Goal: Task Accomplishment & Management: Manage account settings

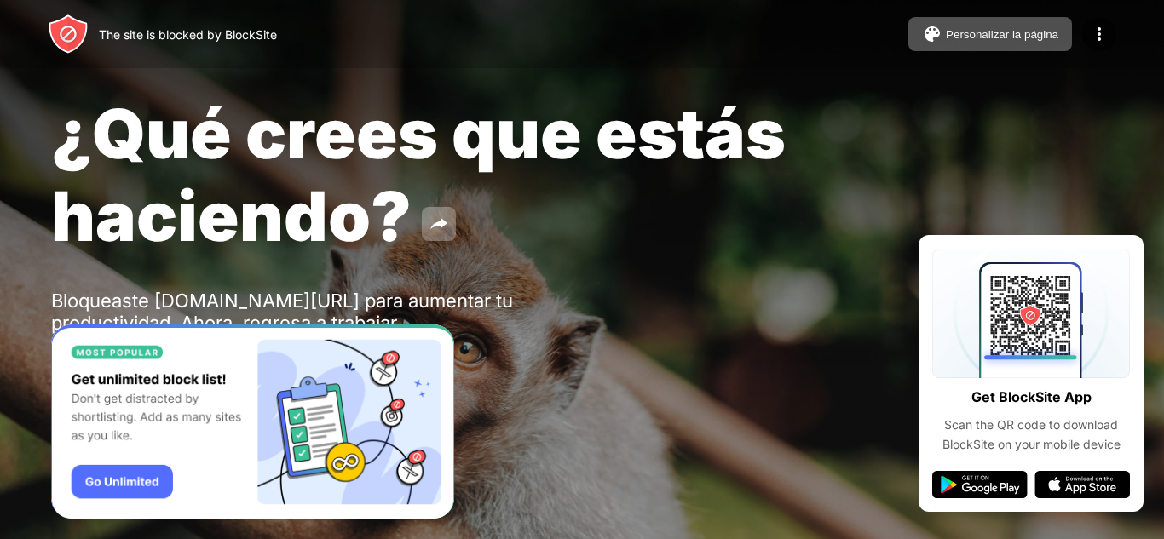
click at [523, 376] on div "Password Protection" at bounding box center [582, 368] width 1062 height 34
click at [122, 354] on img "Banner Message" at bounding box center [252, 422] width 403 height 195
click at [619, 343] on div "¿Qué crees que estás haciendo? Bloqueaste everlustinglife.com/play para aumenta…" at bounding box center [582, 238] width 1164 height 477
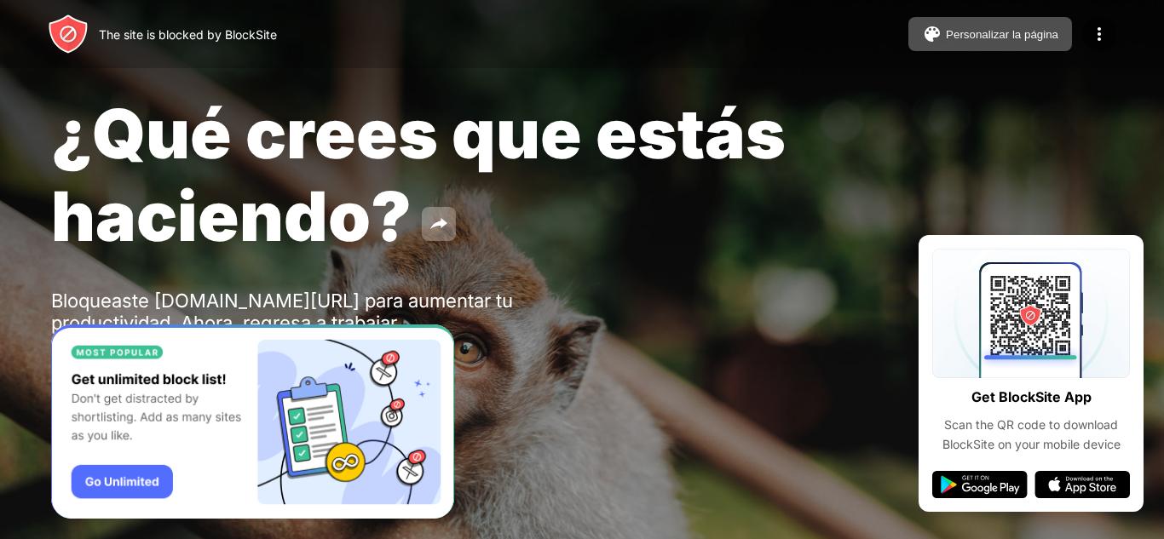
click at [619, 343] on div "¿Qué crees que estás haciendo? Bloqueaste everlustinglife.com/play para aumenta…" at bounding box center [582, 238] width 1164 height 477
click at [47, 350] on div "¿Qué crees que estás haciendo? Bloqueaste everlustinglife.com/play para aumenta…" at bounding box center [582, 238] width 1164 height 477
drag, startPoint x: 98, startPoint y: 675, endPoint x: 441, endPoint y: 333, distance: 484.4
click at [441, 333] on img "Banner Message" at bounding box center [252, 422] width 403 height 195
click at [1116, 27] on div "The site is blocked by BlockSite Personalizar la página Editar la lista de bloq…" at bounding box center [582, 34] width 1164 height 68
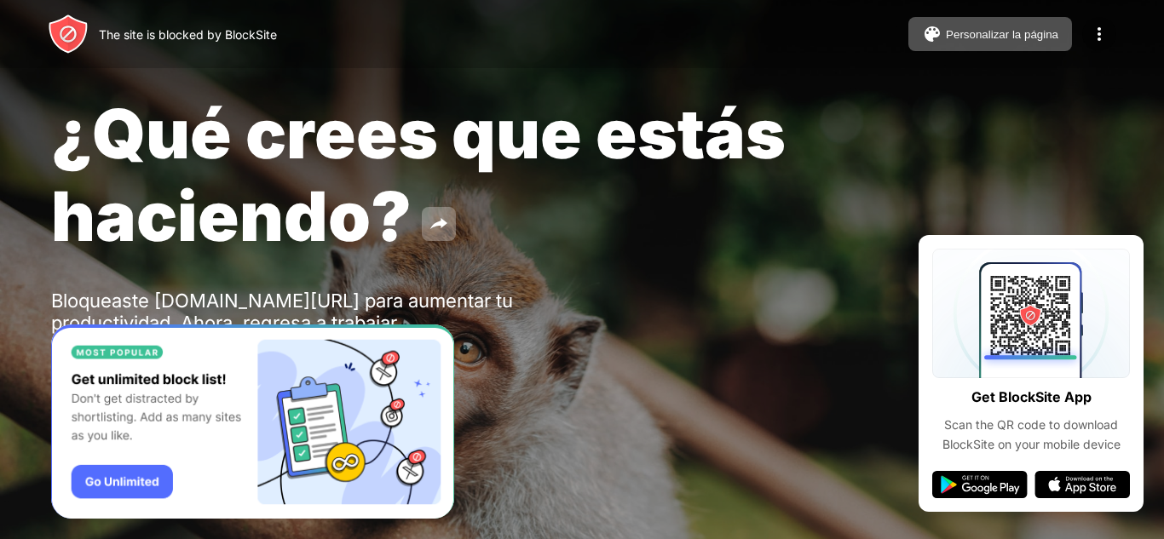
click at [1103, 27] on img at bounding box center [1099, 34] width 20 height 20
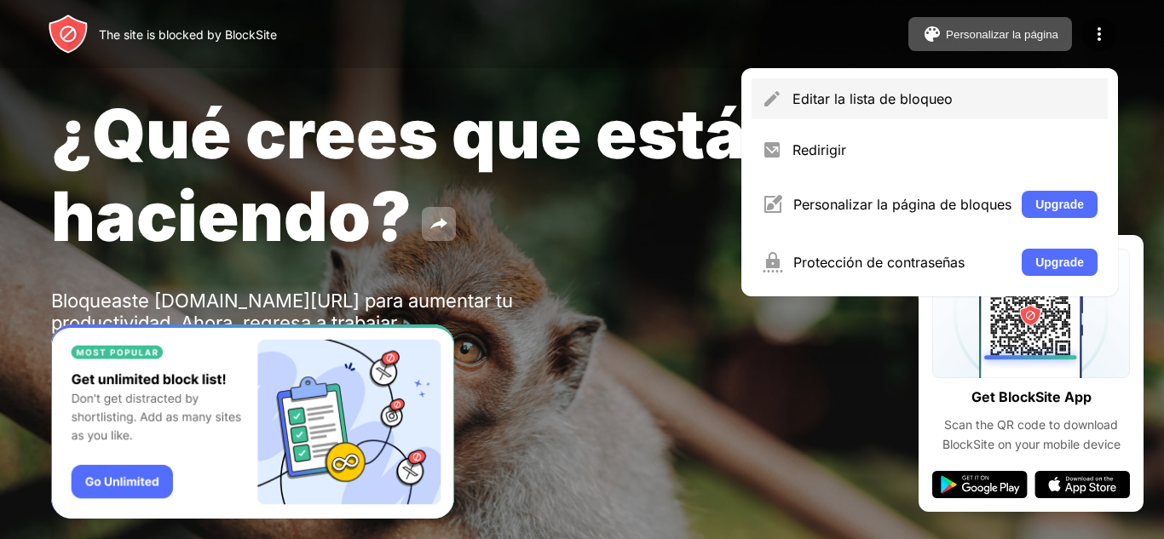
click at [812, 95] on div "Editar la lista de bloqueo" at bounding box center [944, 98] width 305 height 17
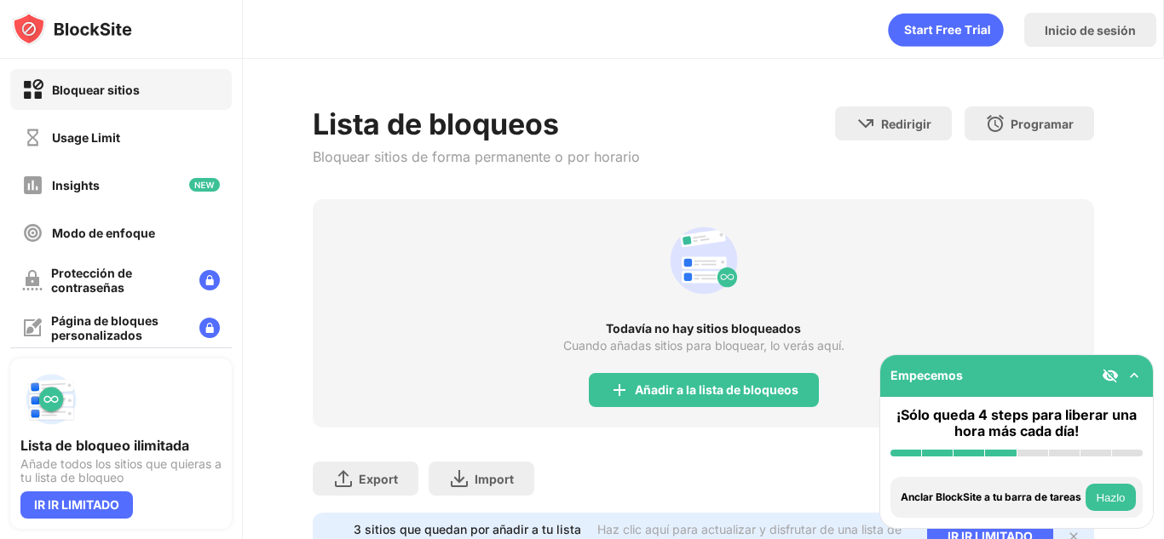
click at [150, 101] on div "Bloquear sitios" at bounding box center [121, 89] width 222 height 41
click at [1093, 33] on div "Inicio de sesión" at bounding box center [1090, 30] width 91 height 14
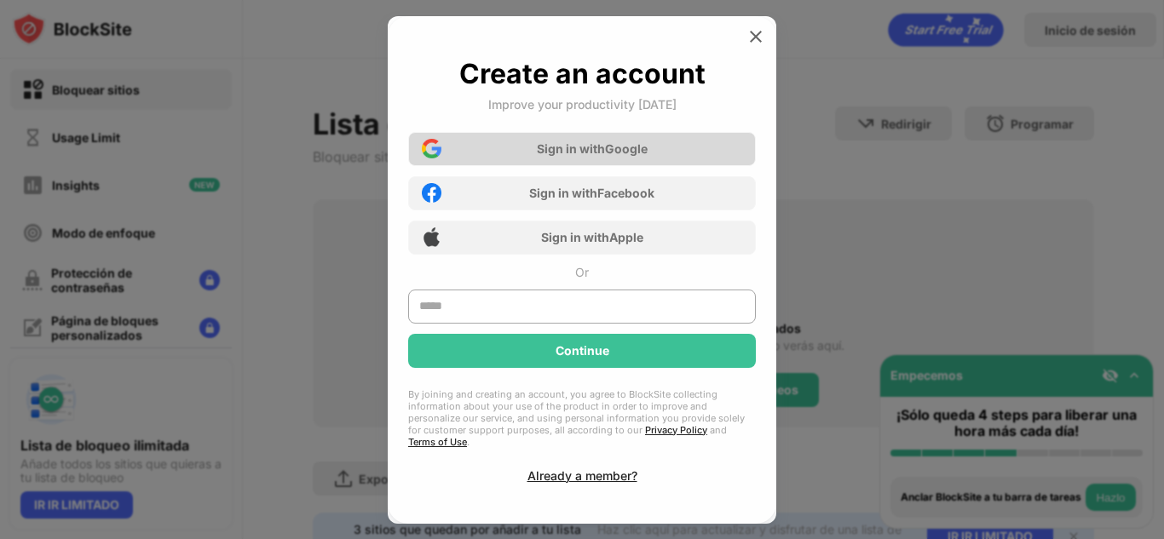
click at [518, 151] on div "Sign in with Google" at bounding box center [582, 149] width 348 height 34
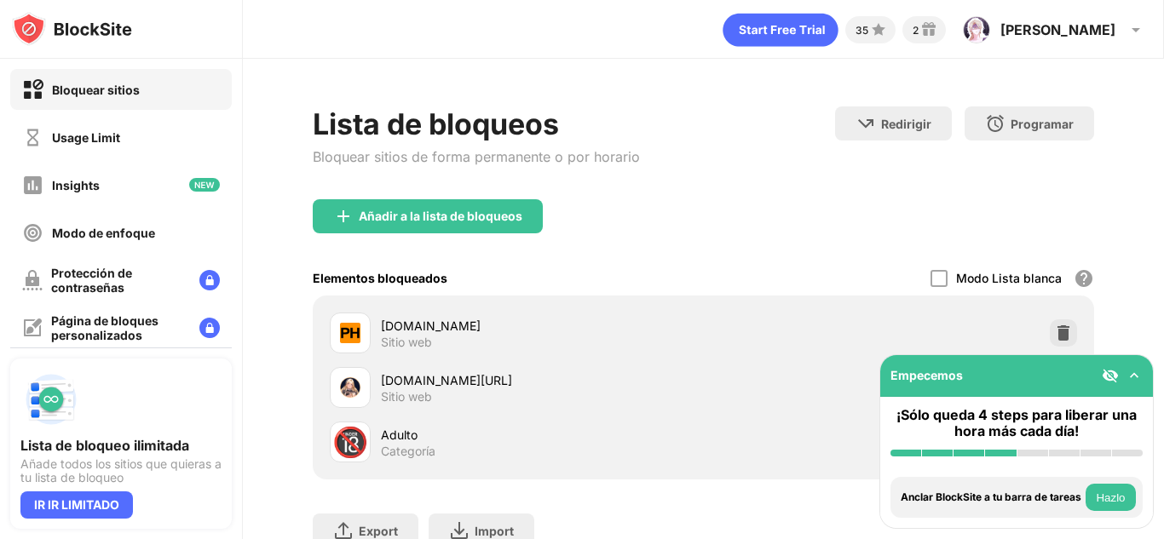
click at [1112, 377] on img at bounding box center [1110, 375] width 17 height 17
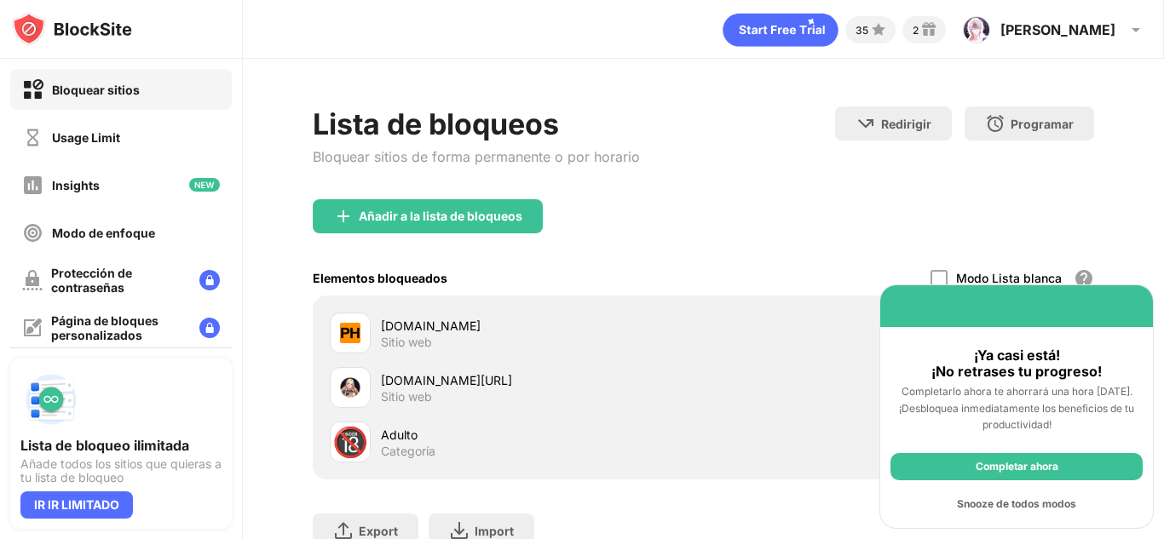
click at [971, 508] on div "Snooze de todos modos" at bounding box center [1016, 504] width 252 height 27
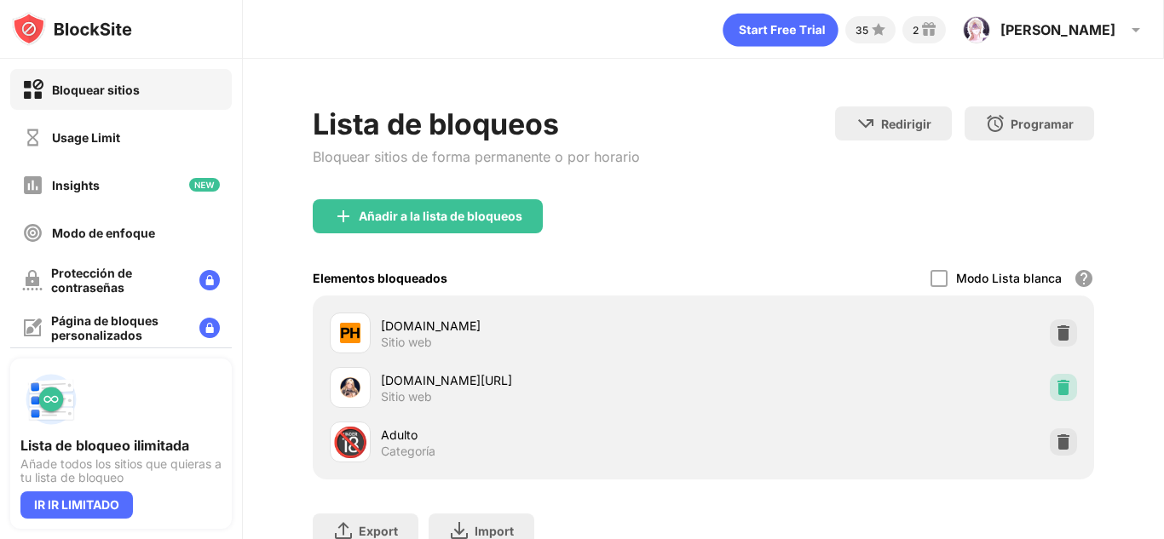
click at [1051, 398] on div at bounding box center [1063, 387] width 27 height 27
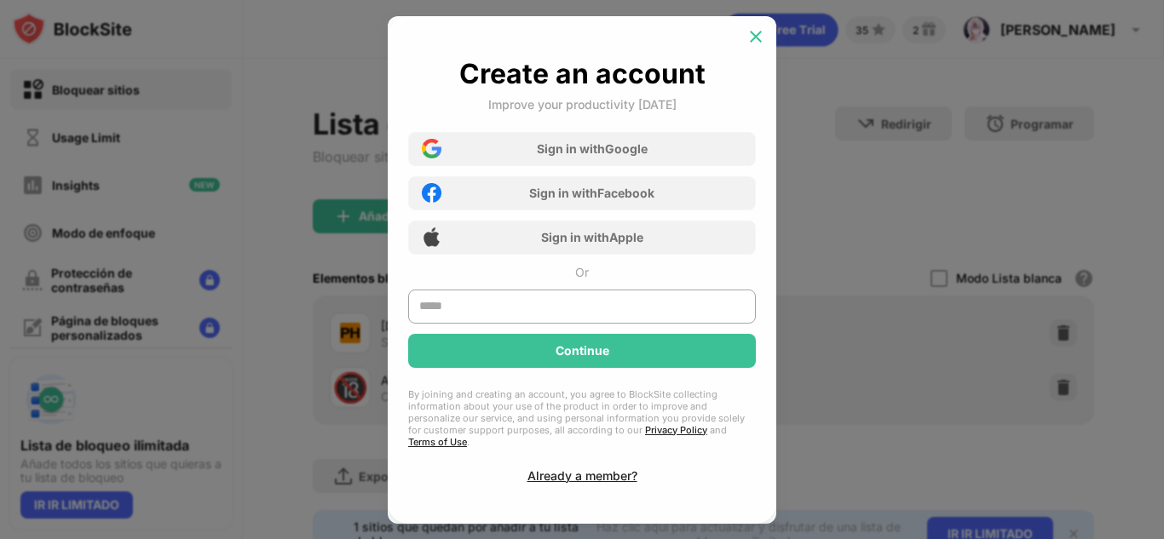
click at [756, 43] on img at bounding box center [755, 36] width 17 height 17
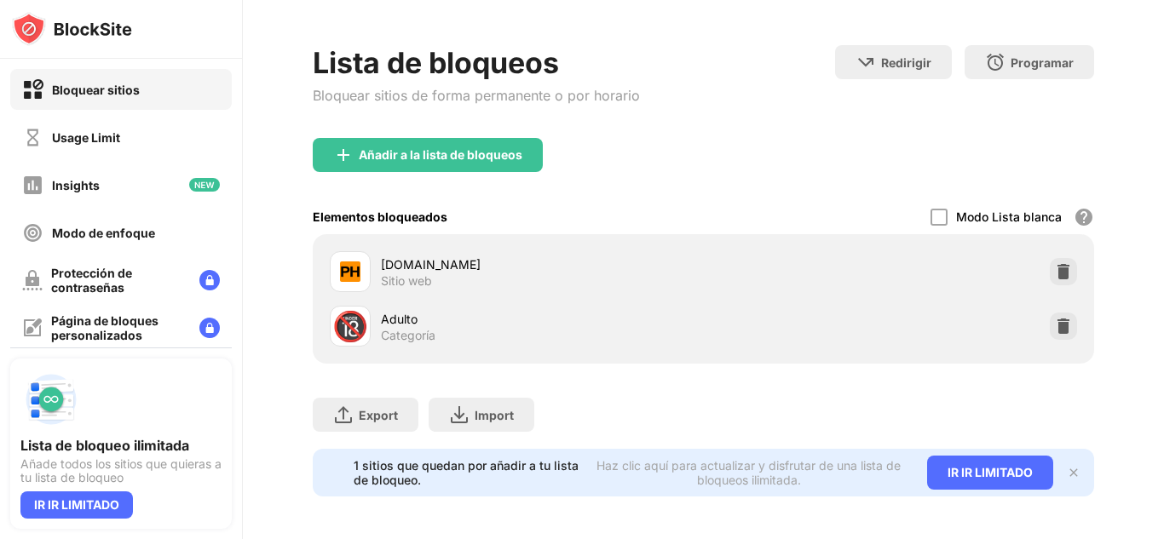
scroll to position [76, 0]
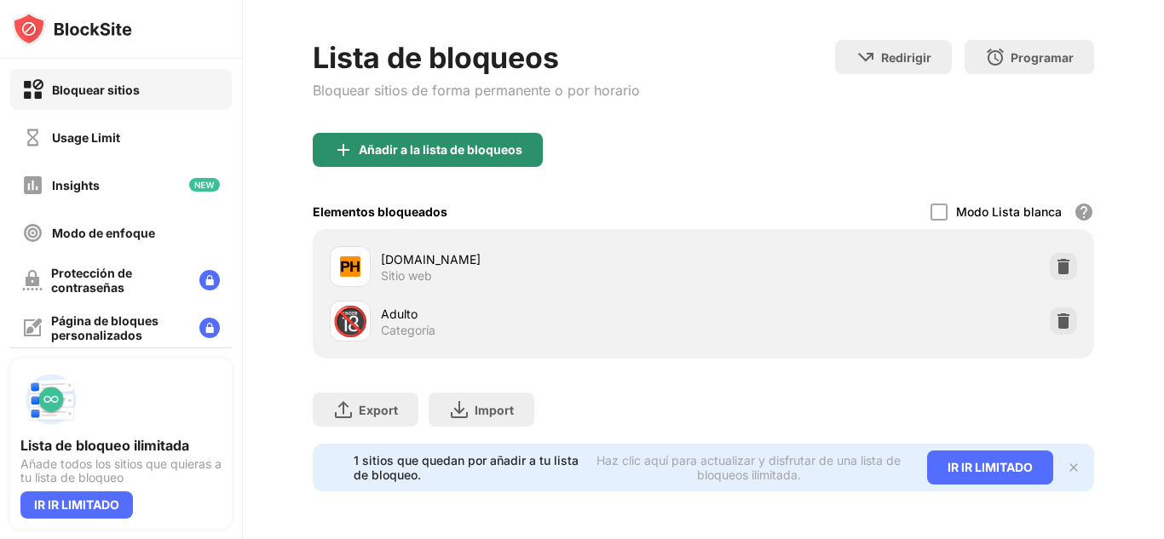
click at [501, 143] on div "Añadir a la lista de bloqueos" at bounding box center [441, 150] width 164 height 14
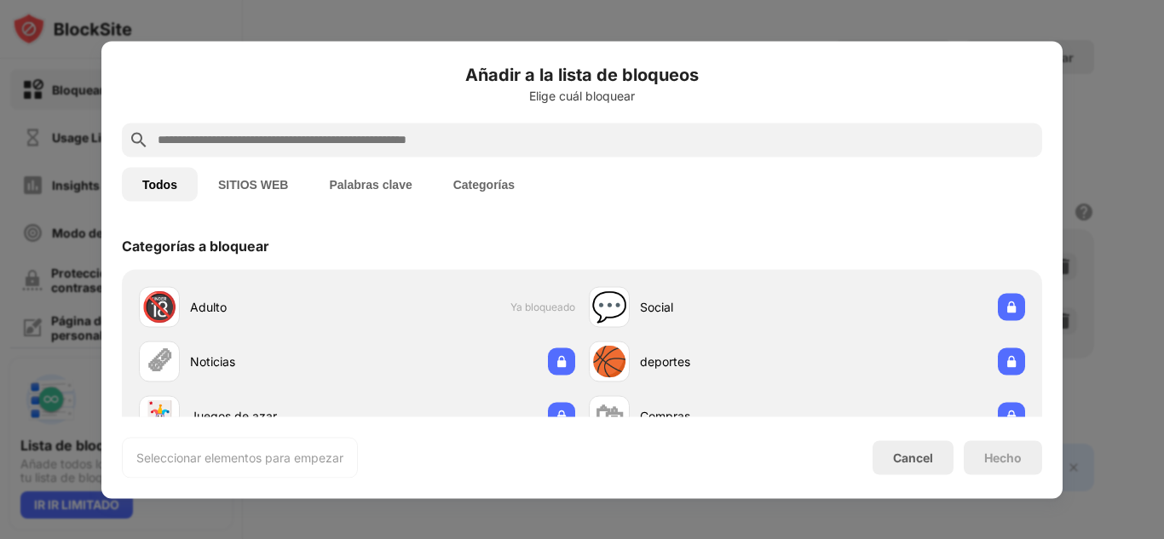
click at [274, 187] on button "SITIOS WEB" at bounding box center [253, 184] width 111 height 34
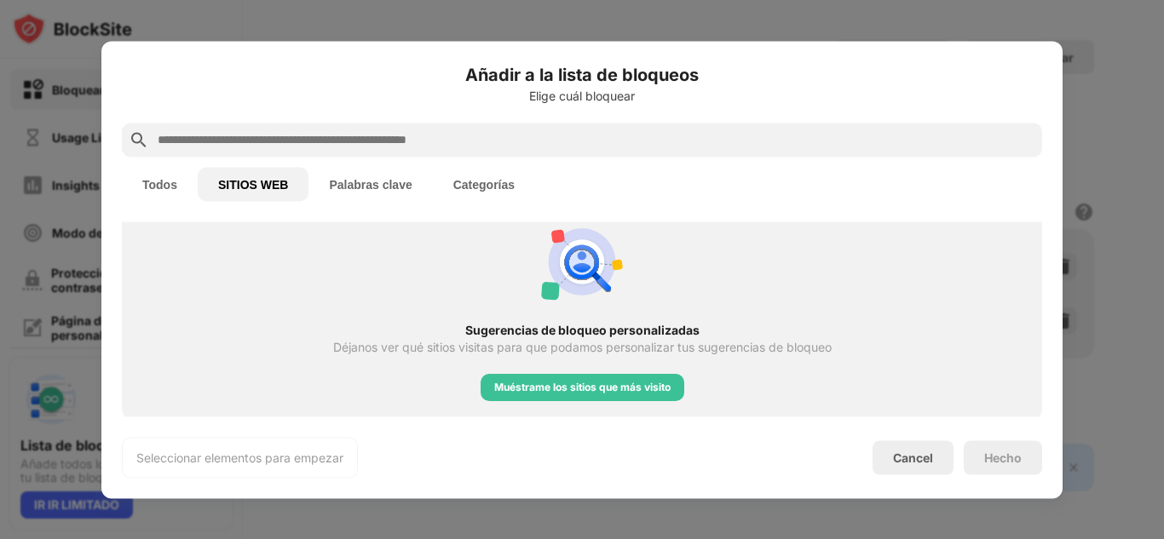
scroll to position [425, 0]
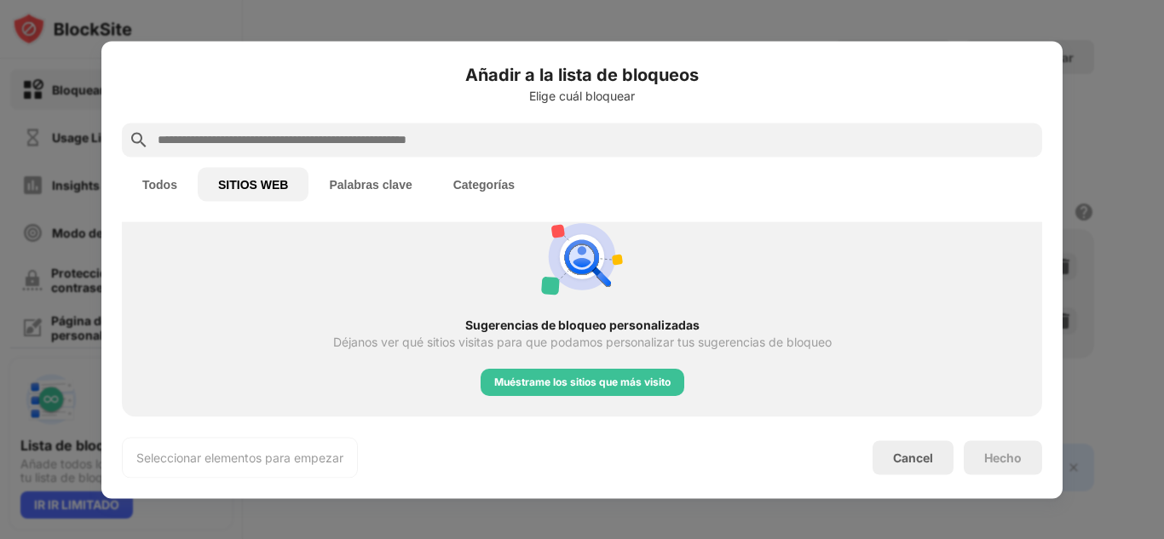
click at [328, 193] on button "Palabras clave" at bounding box center [370, 184] width 124 height 34
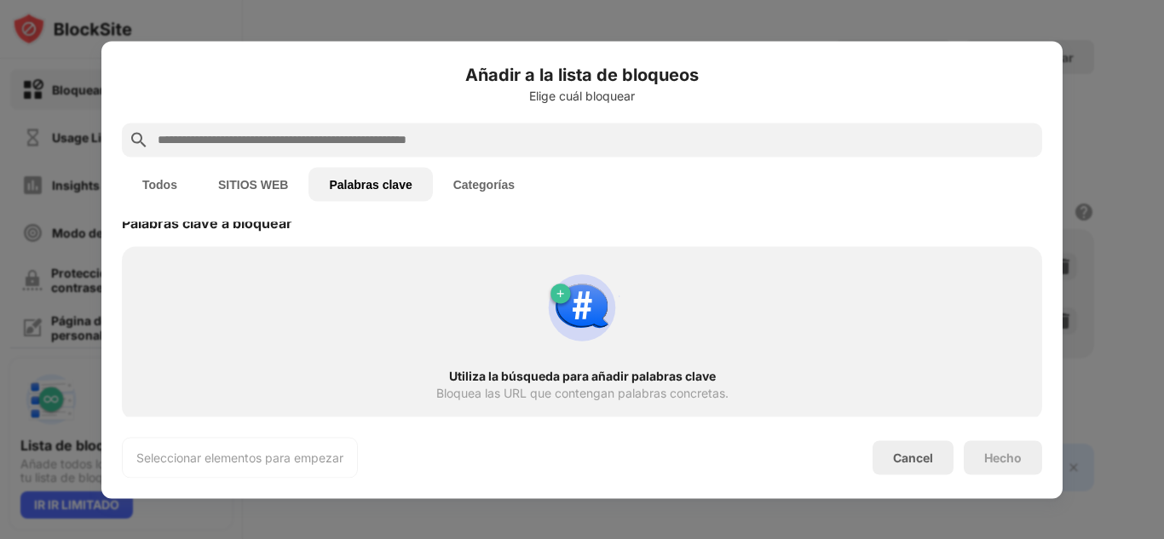
scroll to position [47, 0]
click at [475, 140] on input "text" at bounding box center [595, 140] width 879 height 20
paste input "**********"
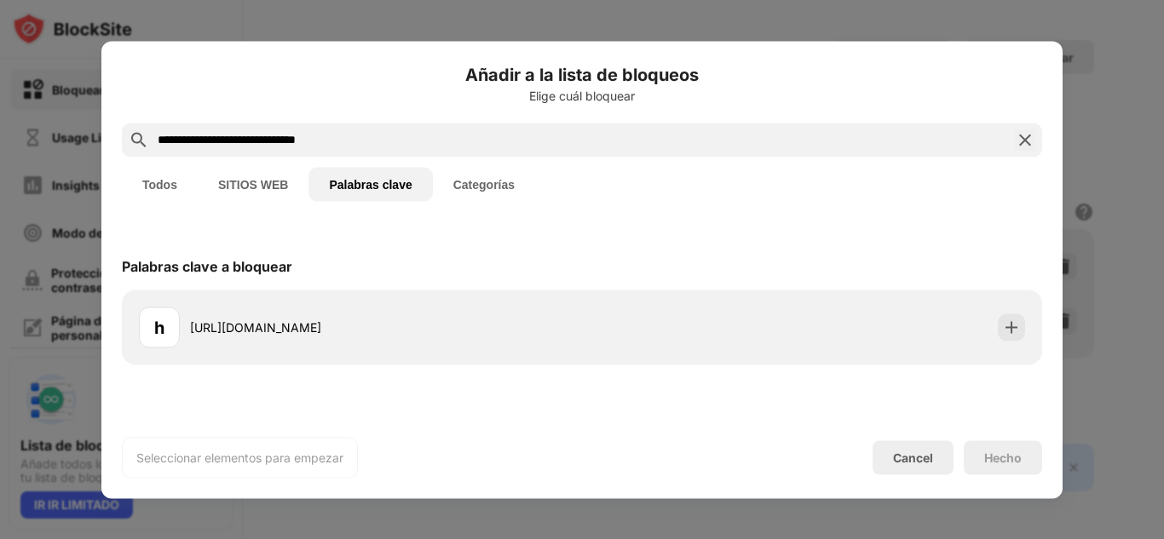
scroll to position [0, 0]
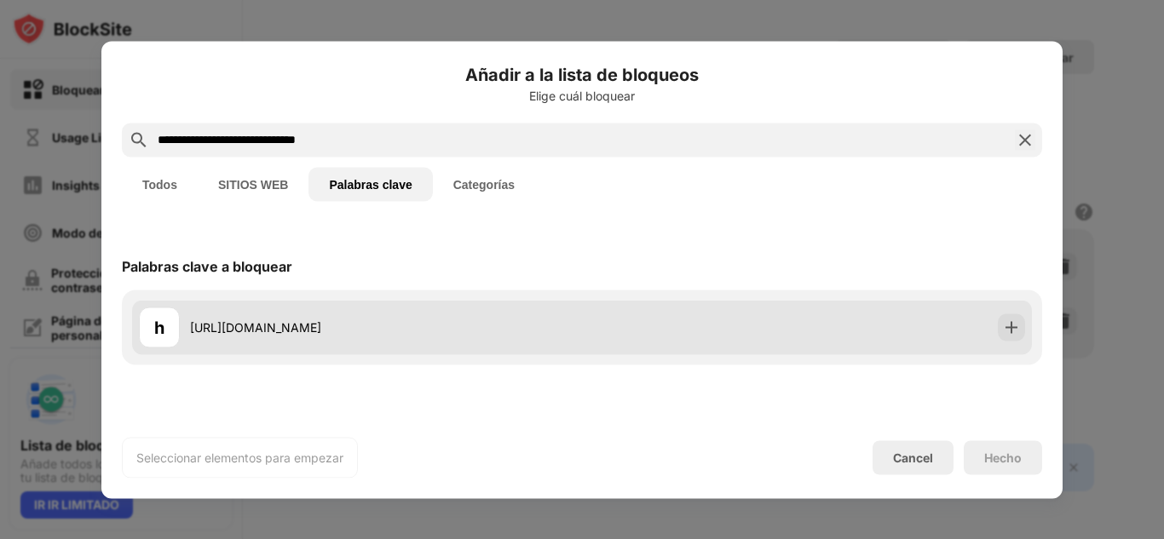
type input "**********"
click at [659, 330] on div "h https://everlustinglife.com/play" at bounding box center [582, 327] width 900 height 55
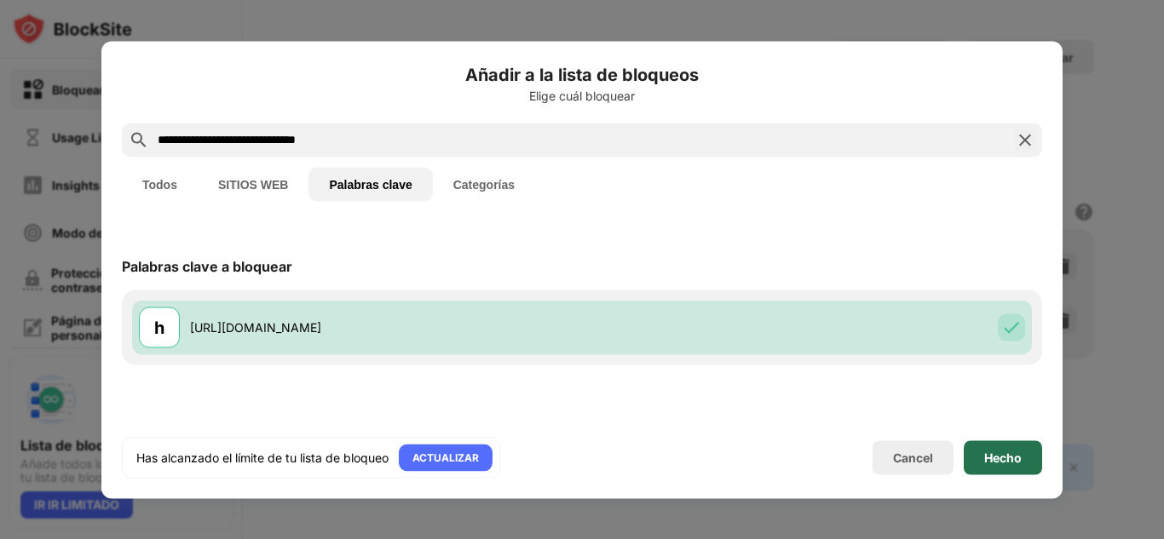
click at [1004, 453] on div "Hecho" at bounding box center [1002, 458] width 37 height 14
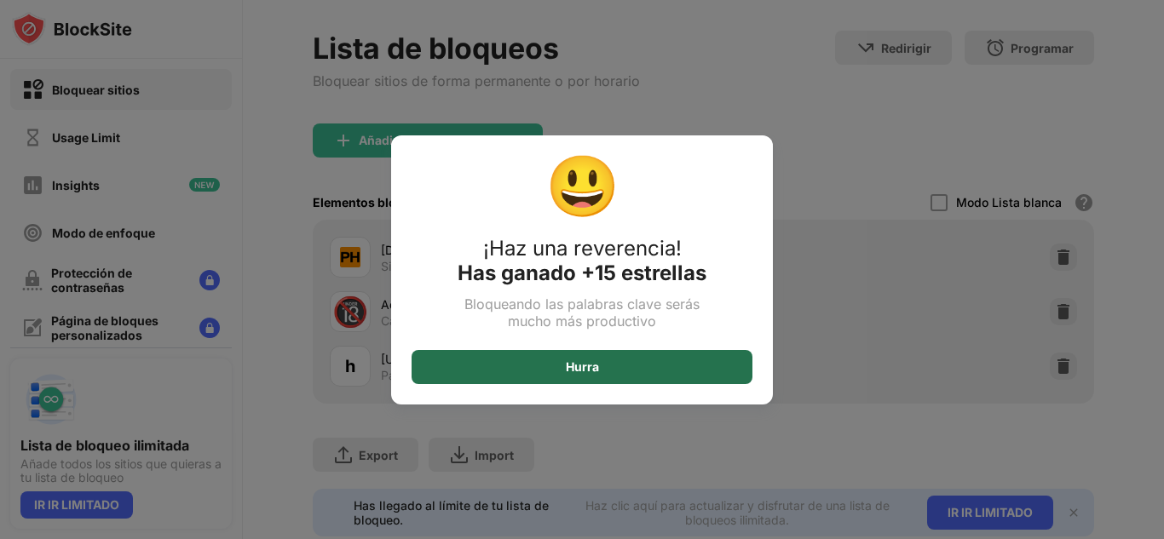
click at [655, 370] on div "Hurra" at bounding box center [582, 367] width 341 height 34
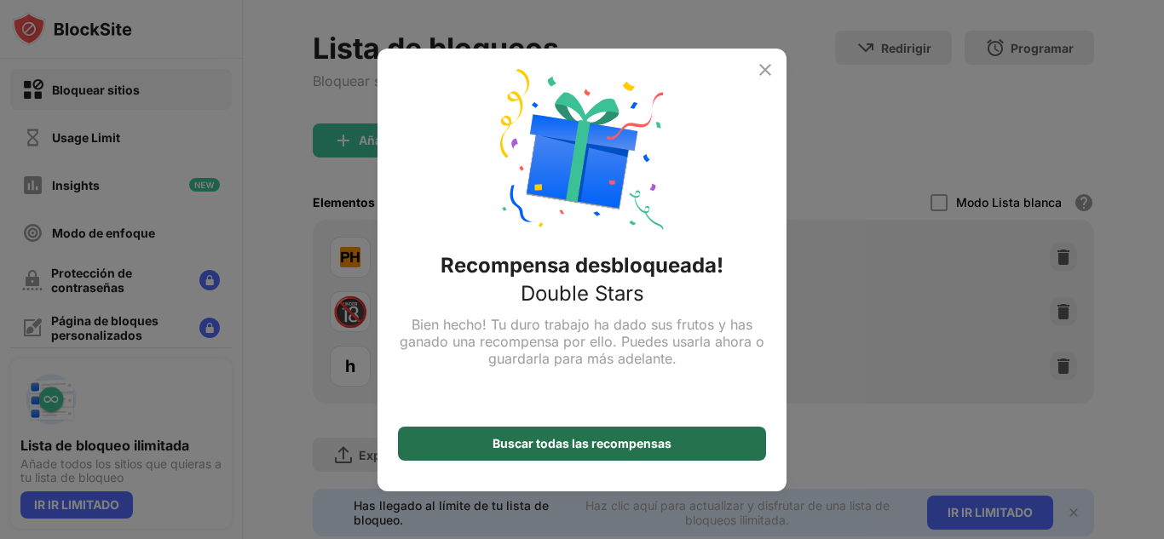
click at [619, 447] on div "Buscar todas las recompensas" at bounding box center [581, 444] width 179 height 14
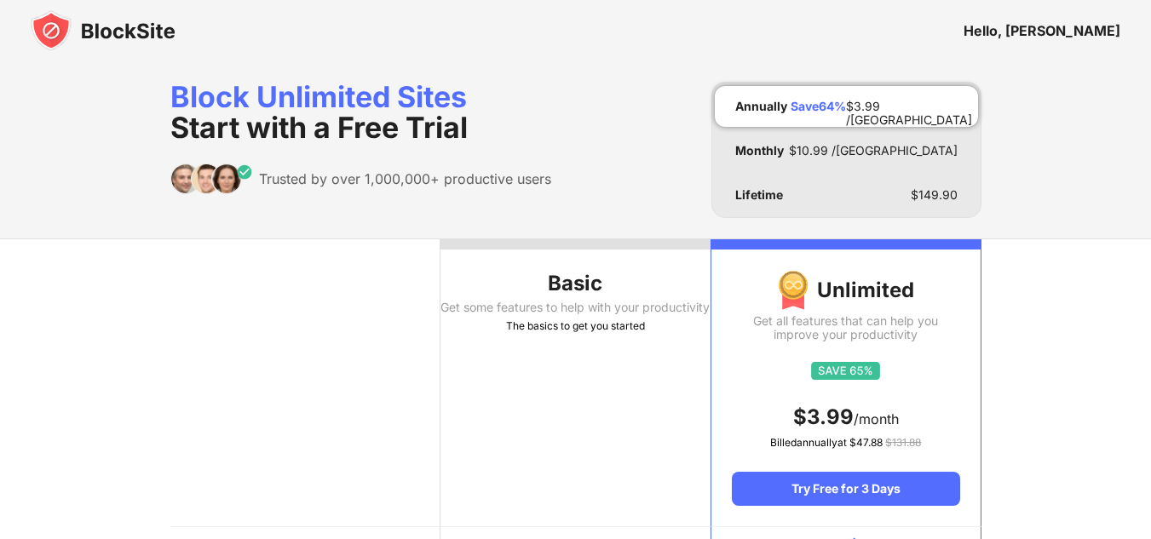
click at [144, 44] on img at bounding box center [103, 30] width 145 height 41
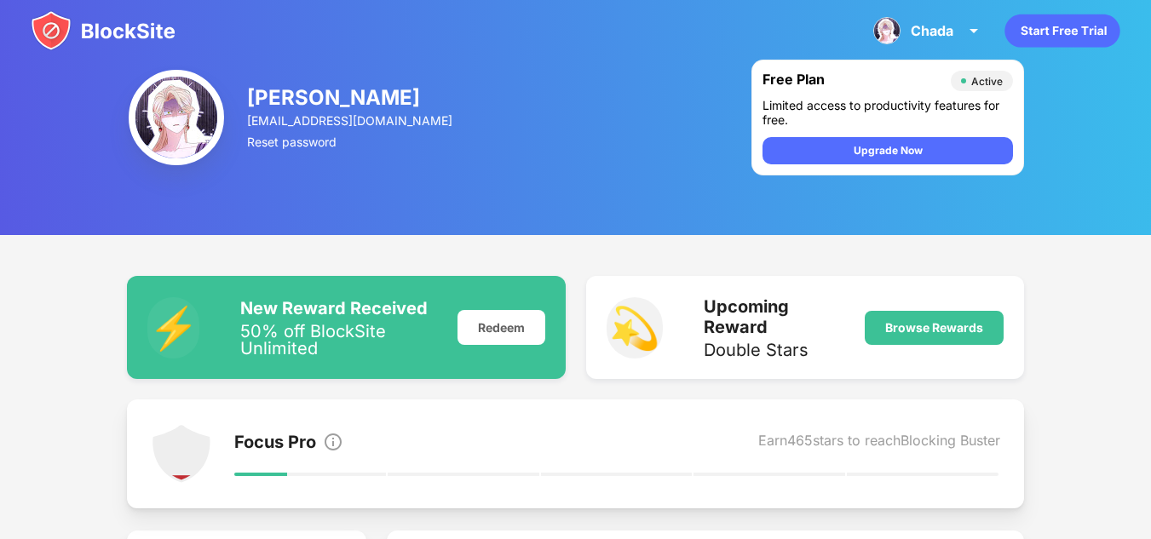
click at [204, 139] on img at bounding box center [176, 117] width 95 height 95
click at [162, 461] on img at bounding box center [181, 453] width 61 height 61
click at [940, 40] on div "Chada Chada Arrid View Account Insights Premium Rewards Settings Support Log Out" at bounding box center [928, 30] width 131 height 41
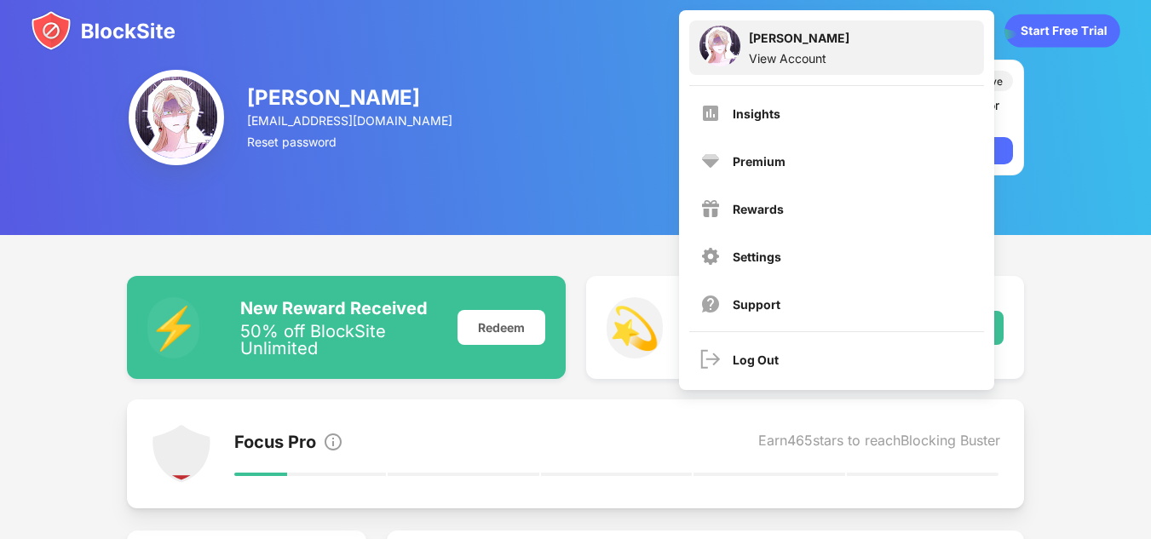
click at [806, 63] on div "View Account" at bounding box center [799, 58] width 101 height 14
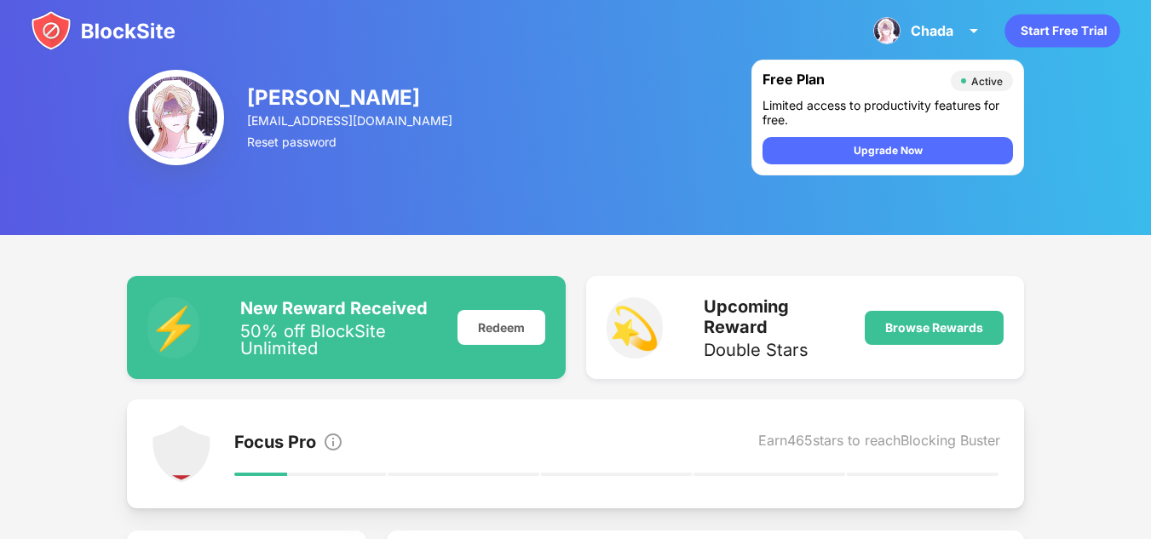
click at [334, 129] on div "Chada Arrid arridchada@gmail.com Reset password" at bounding box center [351, 117] width 208 height 102
click at [309, 144] on div "Reset password" at bounding box center [351, 142] width 208 height 14
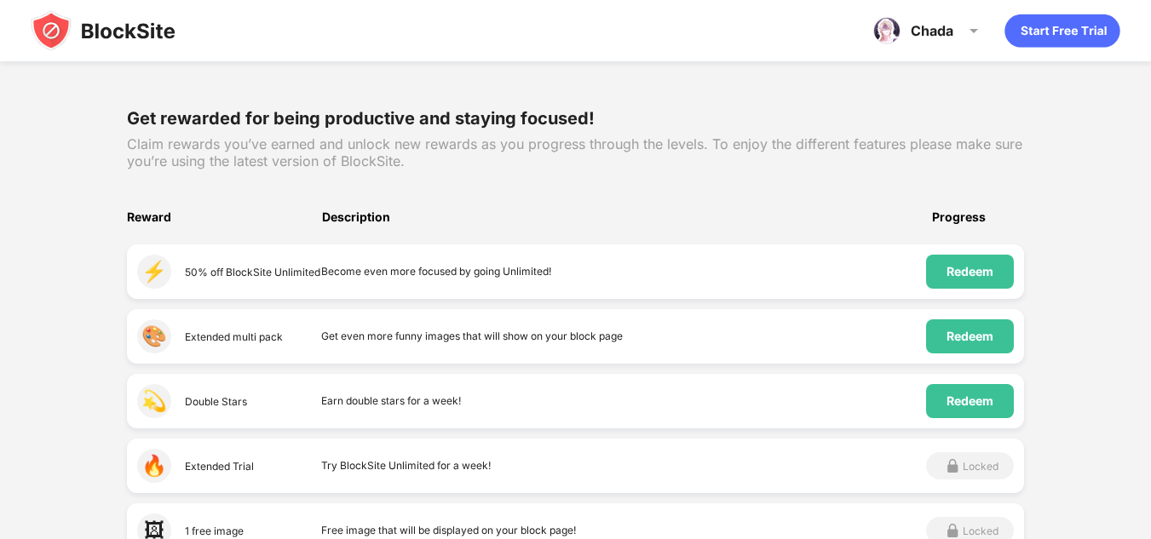
scroll to position [191, 0]
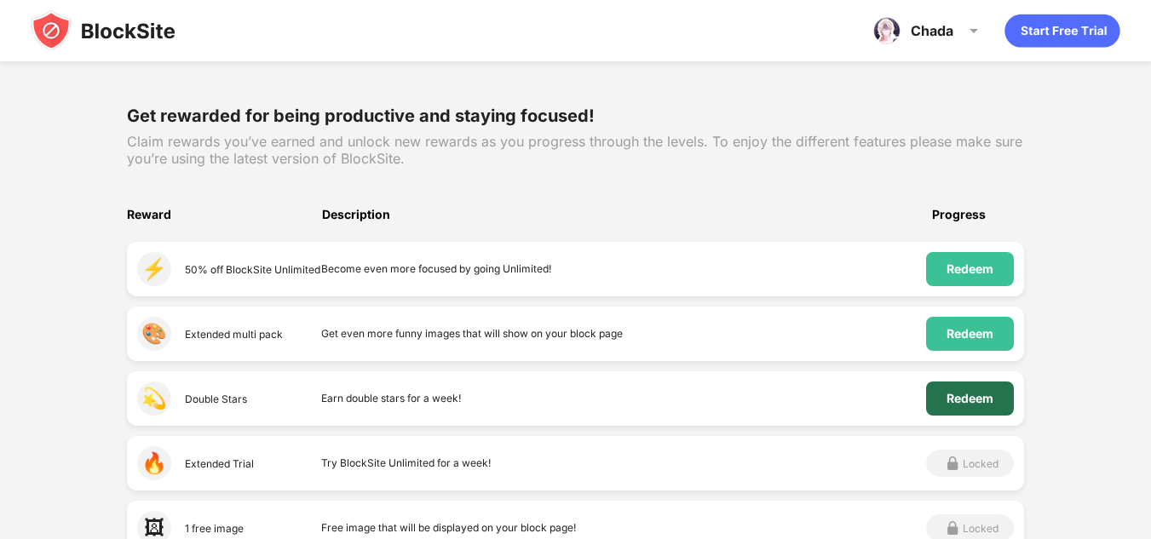
click at [987, 400] on div "Redeem" at bounding box center [970, 399] width 47 height 14
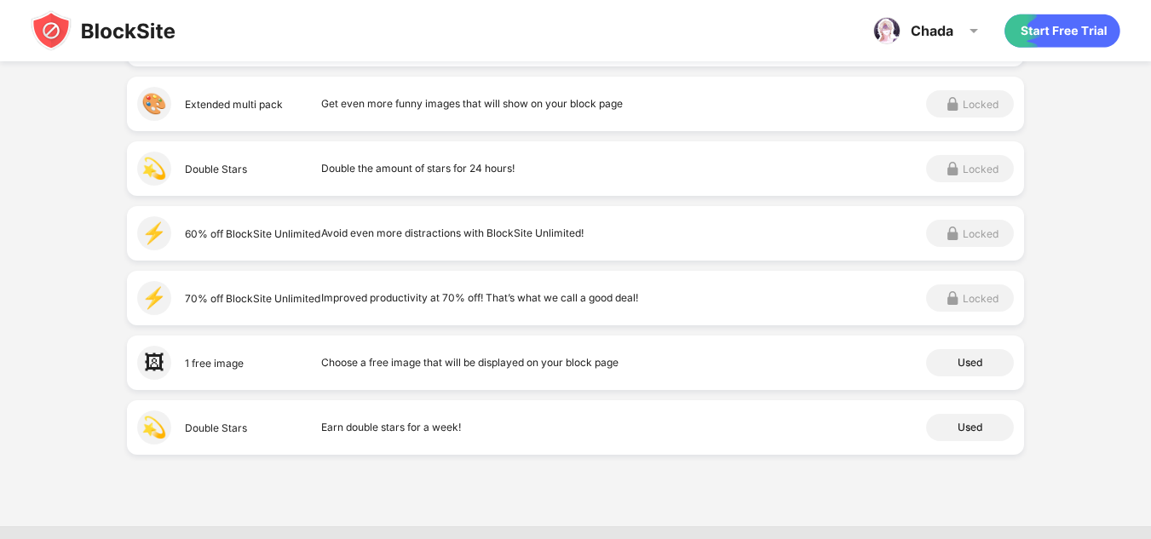
scroll to position [924, 0]
